Goal: Task Accomplishment & Management: Manage account settings

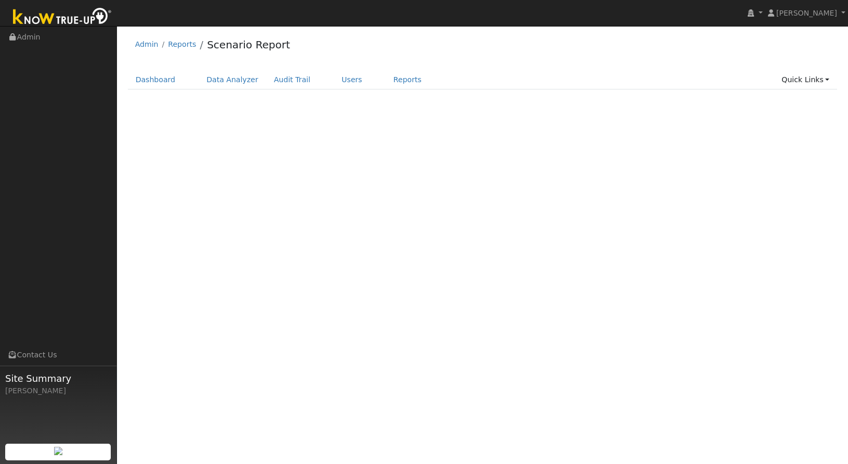
click at [351, 89] on div "Dashboard Data Analyzer Audit Trail Users Reports Quick Links Quick Add Quick C…" at bounding box center [483, 85] width 710 height 30
click at [343, 85] on link "Users" at bounding box center [352, 79] width 36 height 19
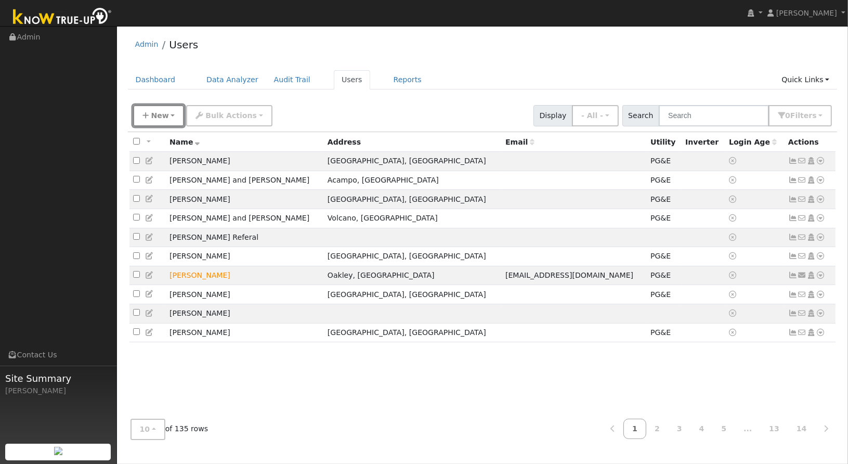
click at [169, 124] on button "New" at bounding box center [159, 115] width 52 height 21
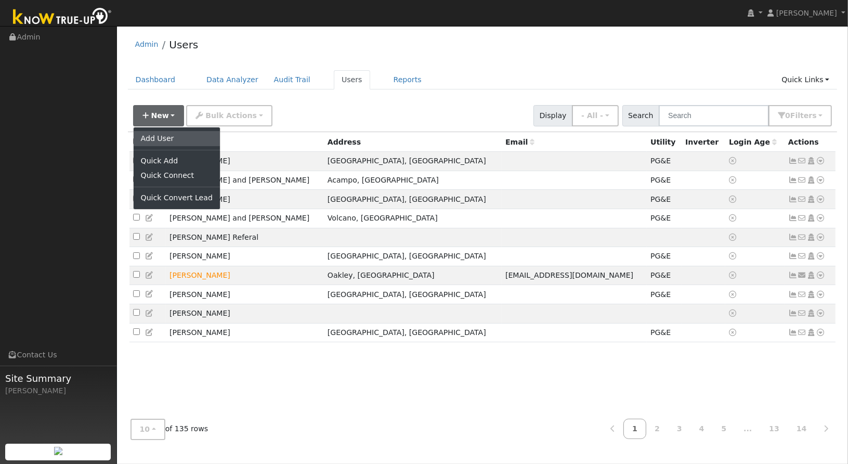
click at [162, 141] on link "Add User" at bounding box center [177, 138] width 86 height 15
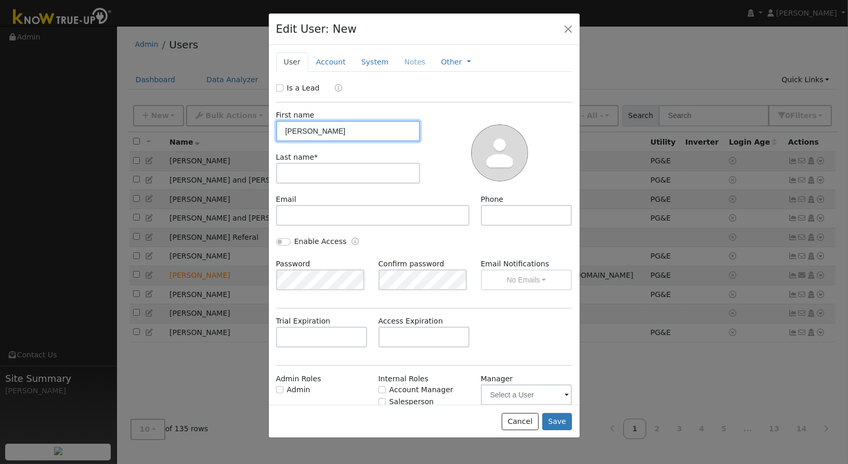
type input "Greg"
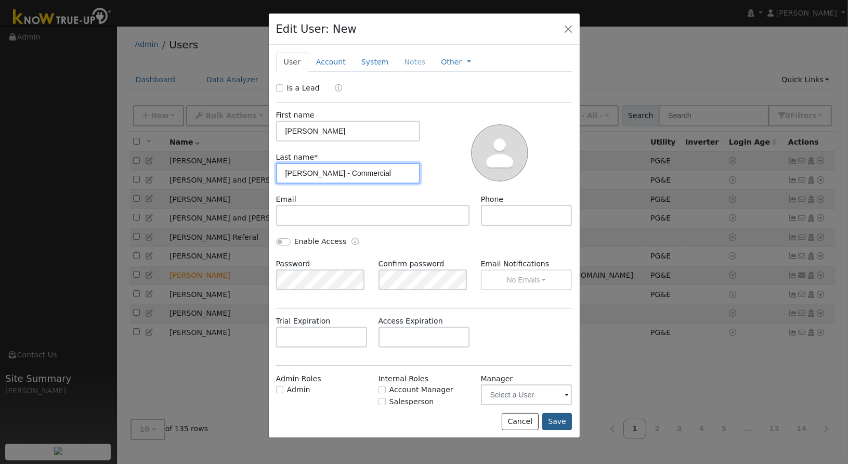
type input "Zimmer - Commercial"
click at [554, 418] on button "Save" at bounding box center [558, 422] width 30 height 18
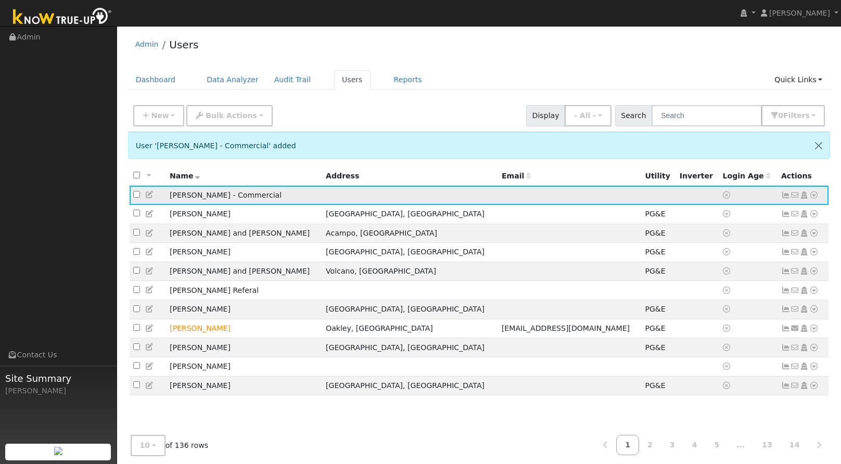
click at [813, 194] on icon at bounding box center [813, 194] width 9 height 7
click at [722, 270] on link "Utility" at bounding box center [706, 273] width 72 height 15
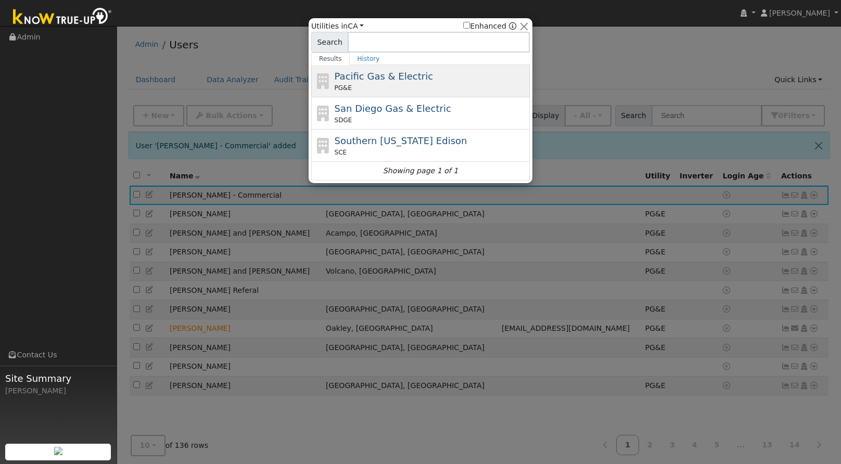
click at [389, 78] on span "Pacific Gas & Electric" at bounding box center [383, 76] width 98 height 11
